Goal: Find specific page/section: Find specific page/section

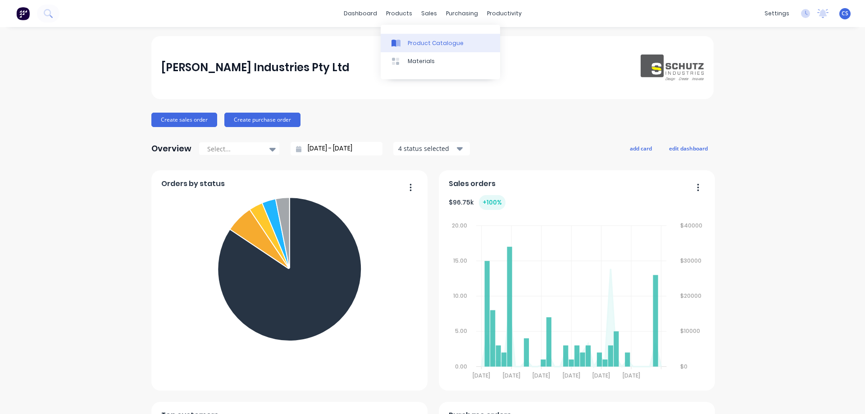
click at [409, 39] on div "Product Catalogue" at bounding box center [436, 43] width 56 height 8
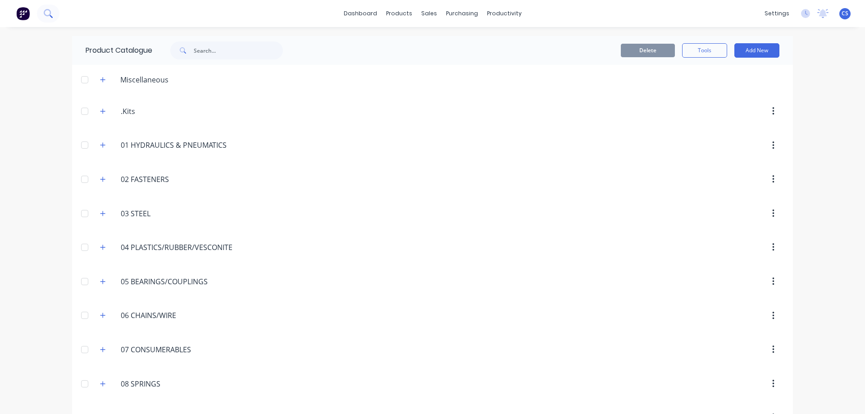
click at [50, 12] on icon at bounding box center [47, 12] width 7 height 7
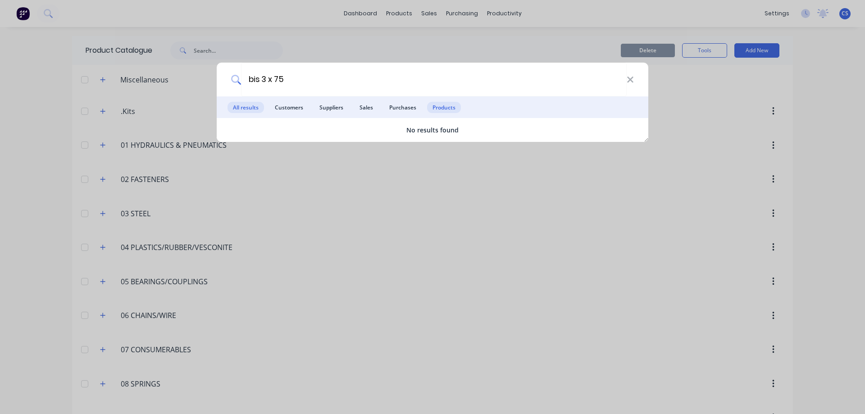
click at [450, 109] on span "Products" at bounding box center [444, 107] width 34 height 11
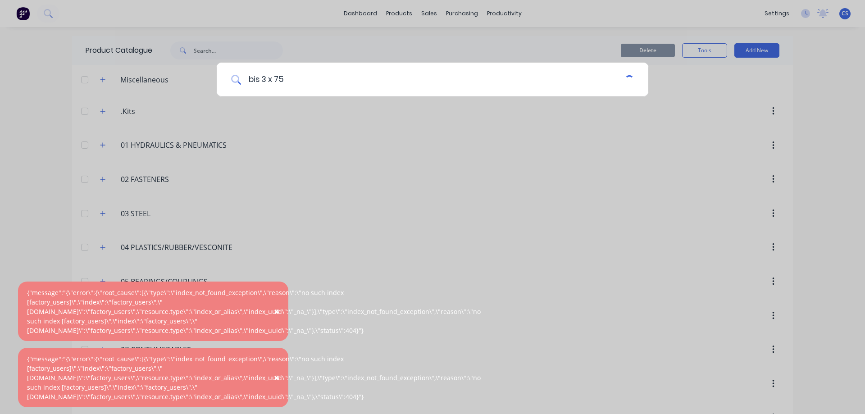
drag, startPoint x: 259, startPoint y: 77, endPoint x: 229, endPoint y: 82, distance: 30.5
click at [229, 82] on div "bis 3 x 75" at bounding box center [432, 80] width 431 height 34
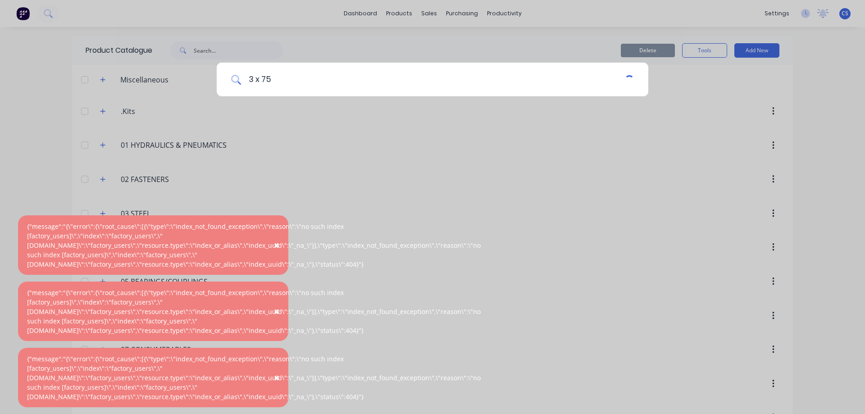
type input "3 x 75"
drag, startPoint x: 281, startPoint y: 78, endPoint x: 227, endPoint y: 79, distance: 54.0
click at [227, 79] on div "3 x 75" at bounding box center [432, 80] width 431 height 34
type input "bisaloy"
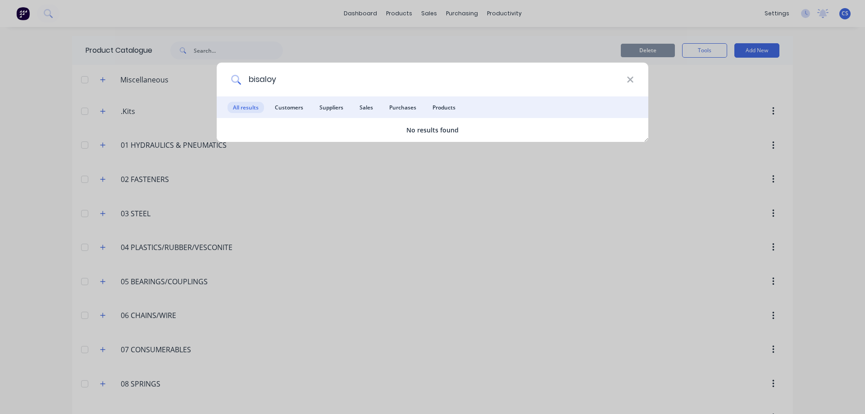
drag, startPoint x: 304, startPoint y: 78, endPoint x: 211, endPoint y: 82, distance: 93.3
click at [211, 82] on div "bisaloy All results Customers Suppliers Sales Purchases Products No results fou…" at bounding box center [432, 207] width 865 height 414
click at [633, 80] on icon at bounding box center [629, 80] width 7 height 10
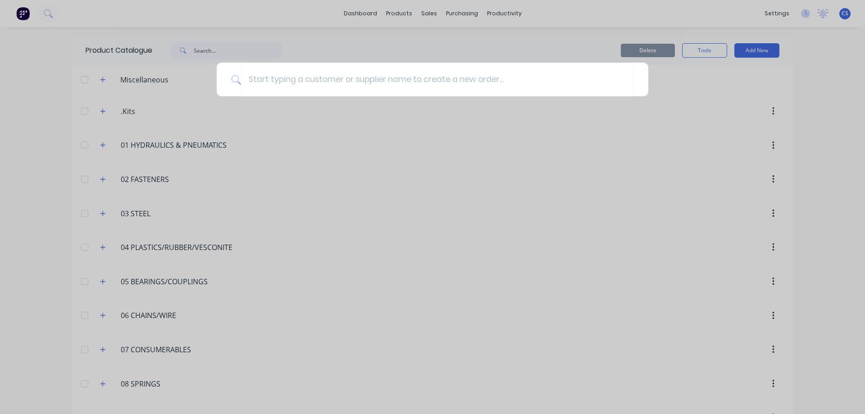
click at [23, 172] on div at bounding box center [432, 207] width 865 height 414
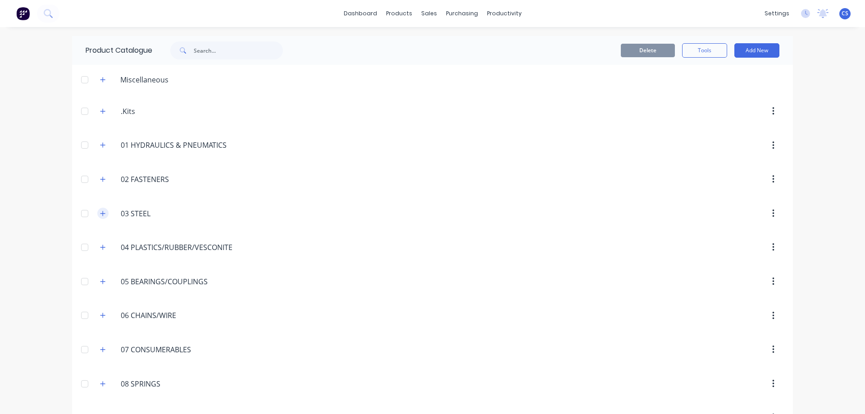
click at [100, 214] on icon "button" at bounding box center [102, 213] width 5 height 6
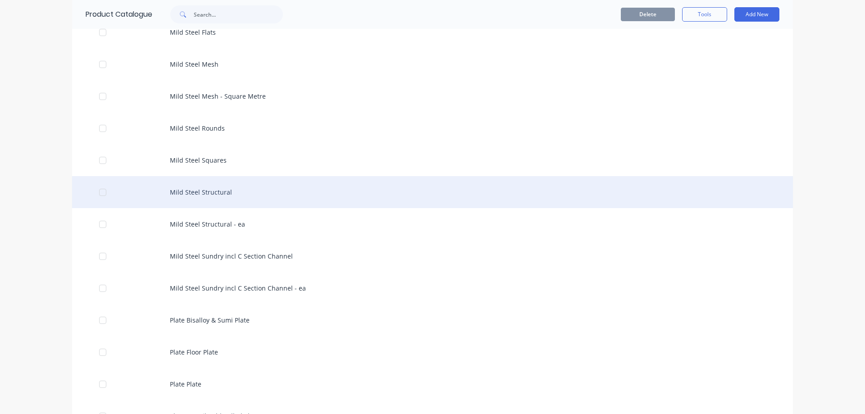
scroll to position [1081, 0]
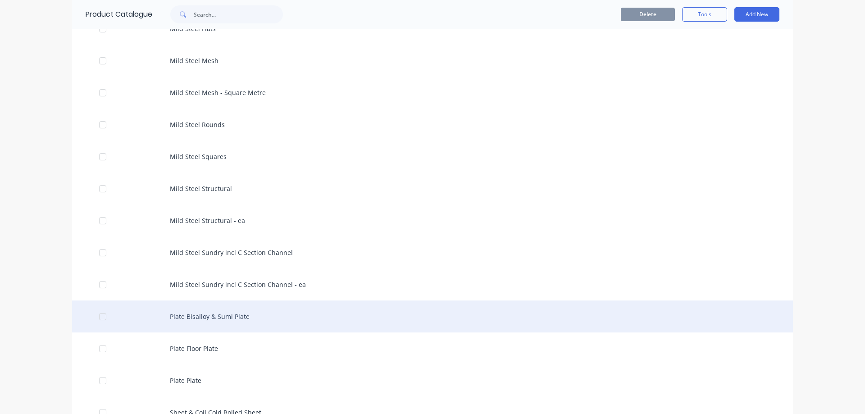
click at [285, 314] on div "Plate Bisalloy & Sumi Plate" at bounding box center [432, 316] width 721 height 32
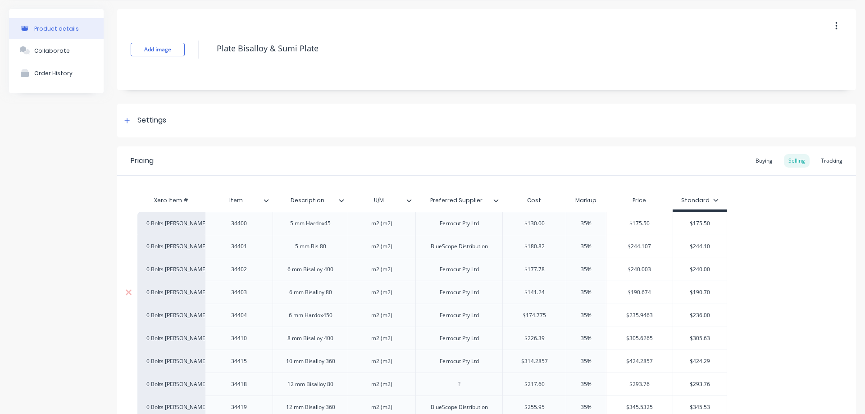
scroll to position [90, 0]
